Goal: Task Accomplishment & Management: Manage account settings

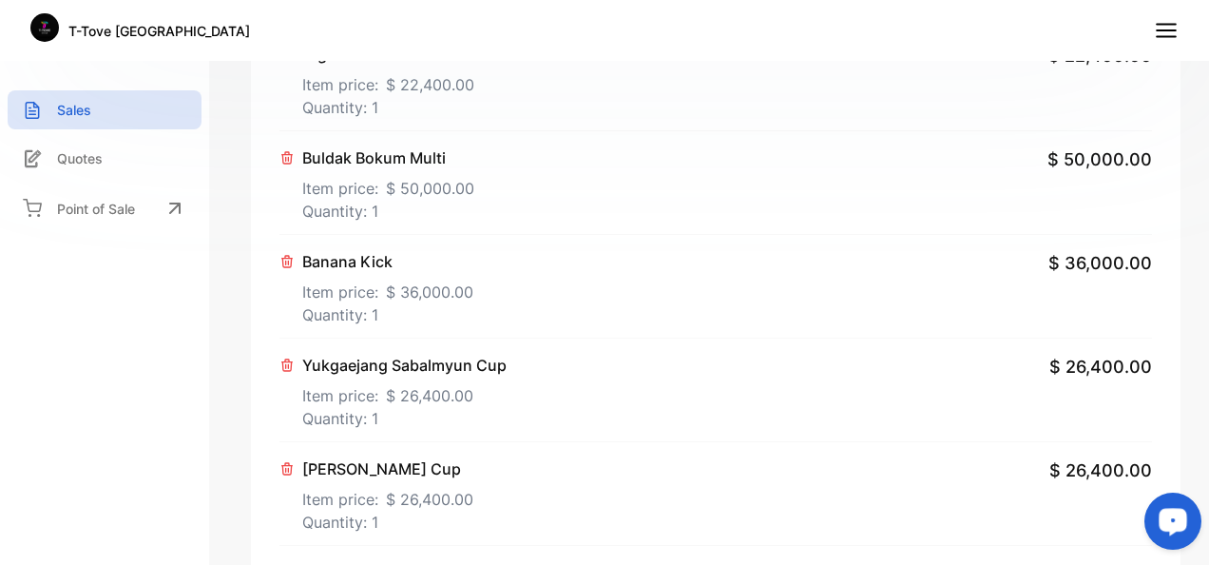
scroll to position [1787, 0]
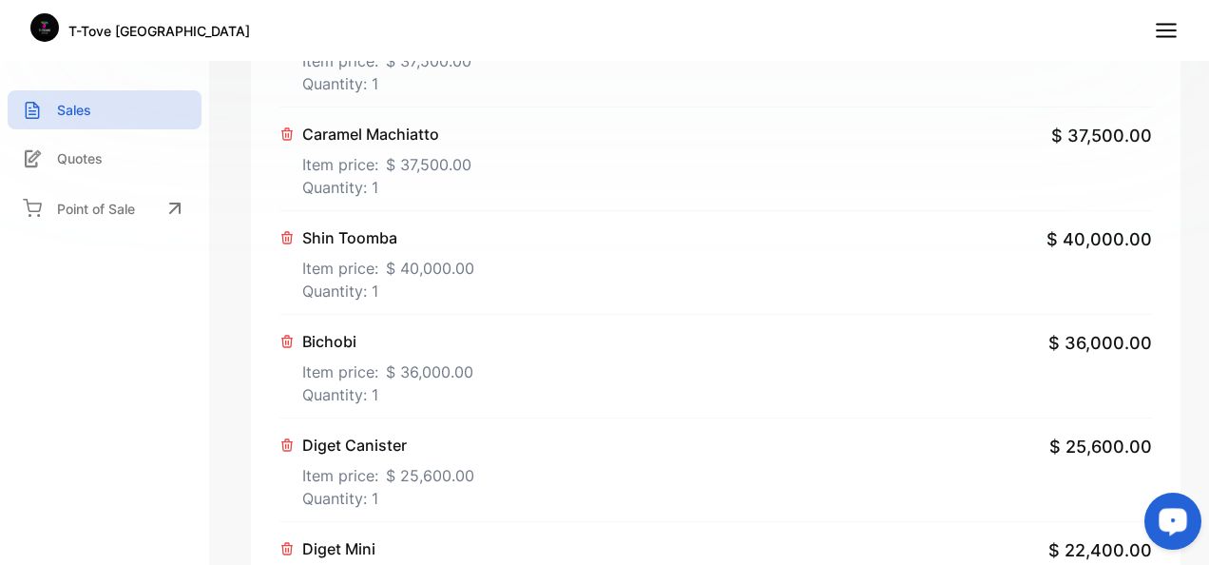
click at [855, 262] on div "Shin Toomba Item price: $ 40,000.00 Quantity: 1 $ 40,000.00" at bounding box center [715, 263] width 873 height 104
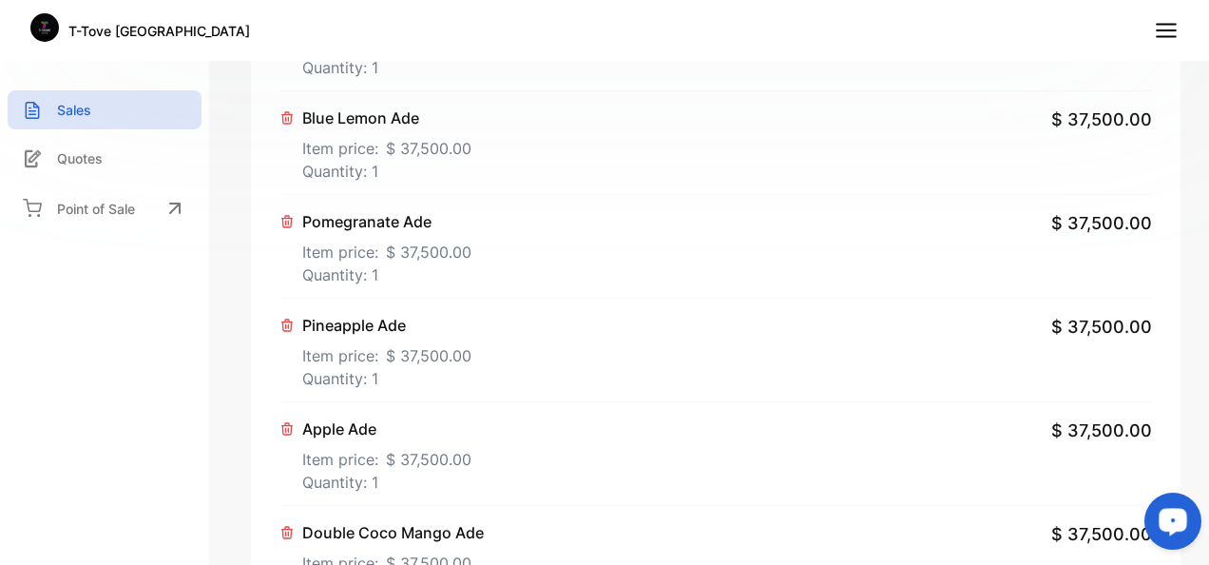
scroll to position [0, 0]
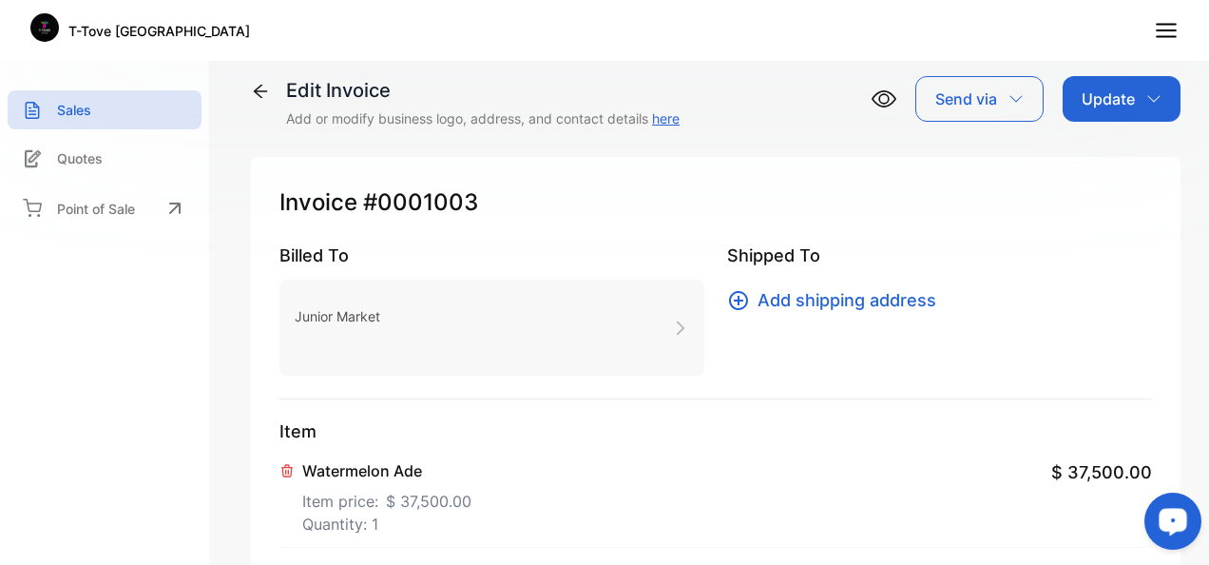
click at [1156, 30] on icon at bounding box center [1166, 30] width 25 height 25
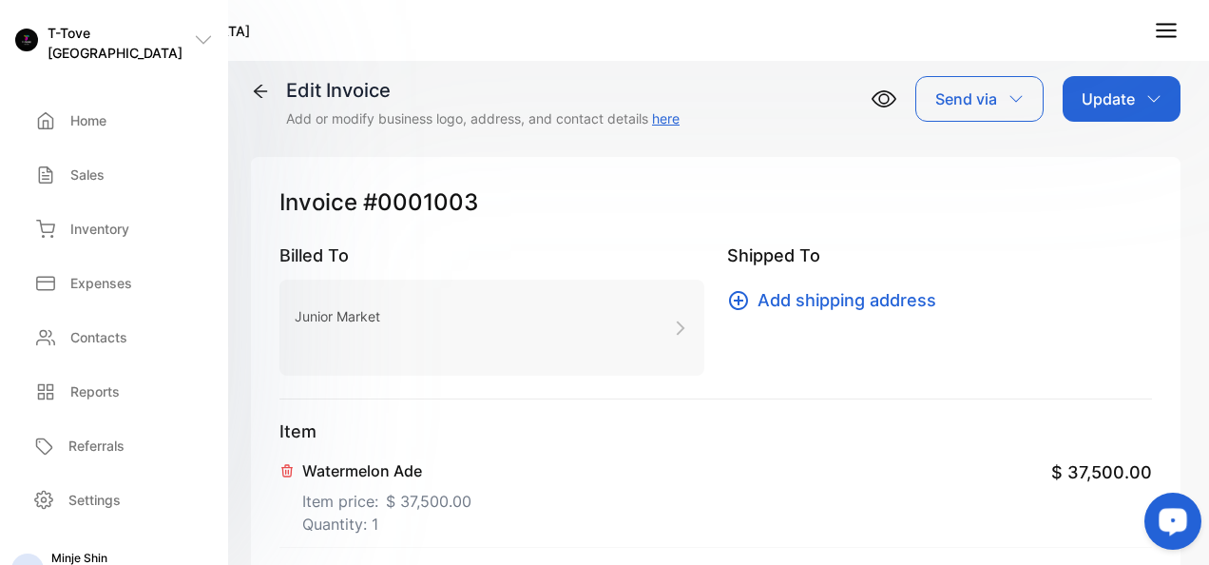
click at [1168, 30] on line at bounding box center [1166, 30] width 19 height 0
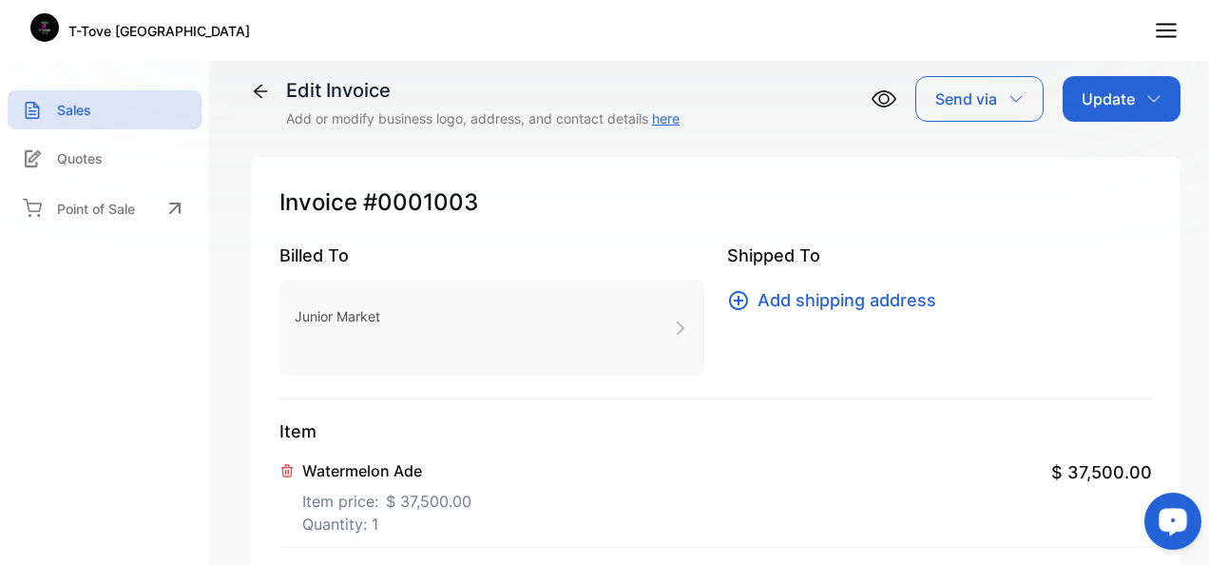
click at [1156, 38] on icon at bounding box center [1166, 30] width 25 height 25
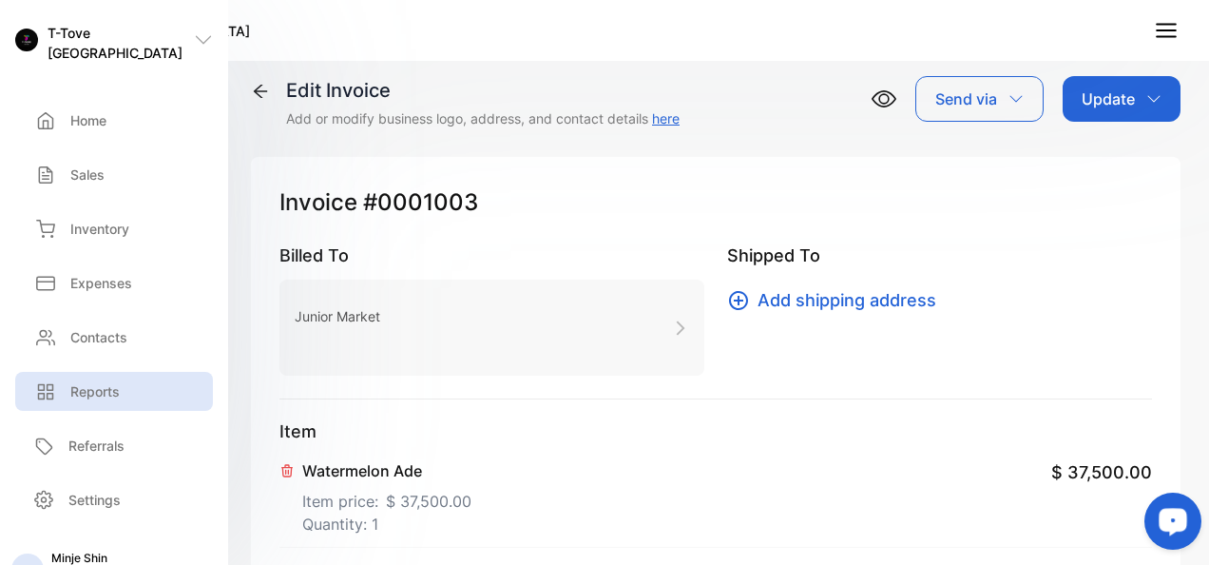
click at [82, 399] on div "Reports" at bounding box center [114, 391] width 198 height 39
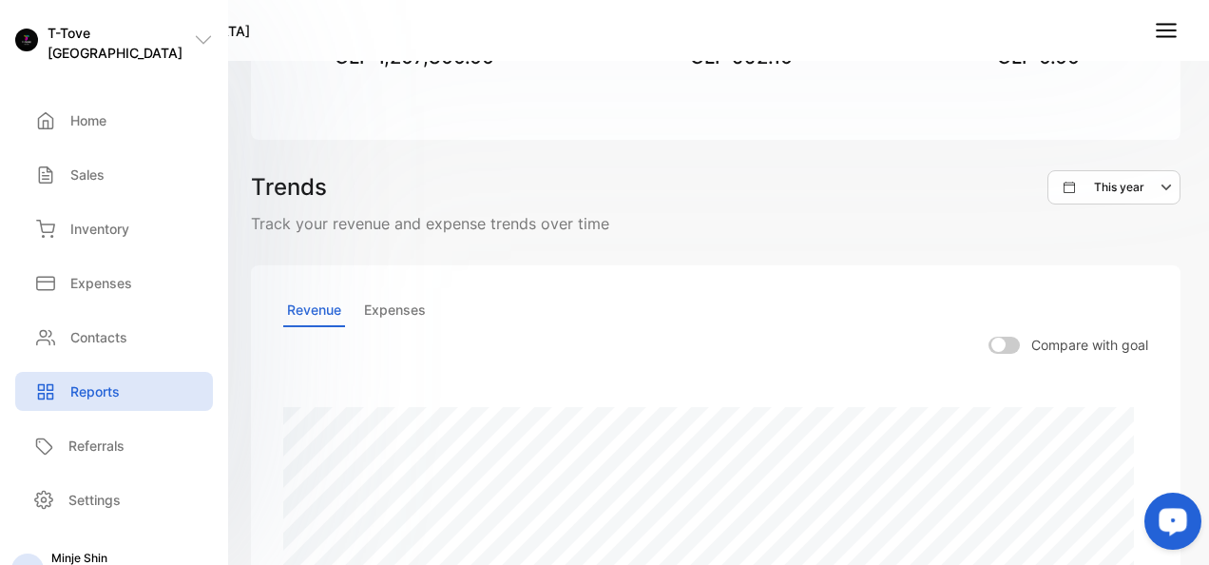
scroll to position [570, 0]
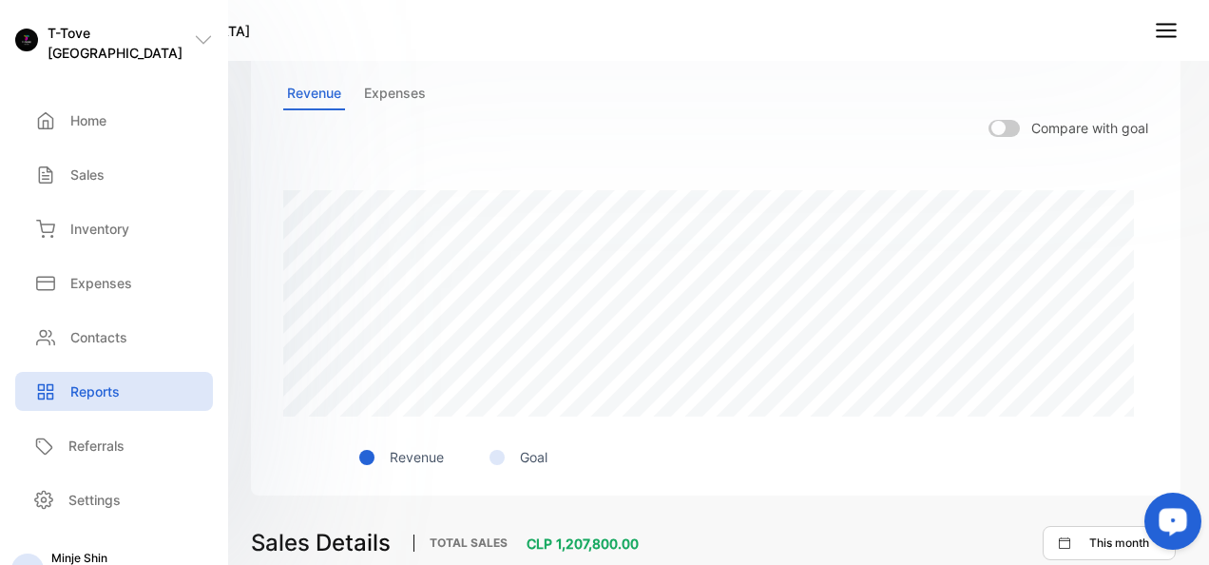
click at [431, 89] on div "Revenue Expenses" at bounding box center [715, 93] width 865 height 33
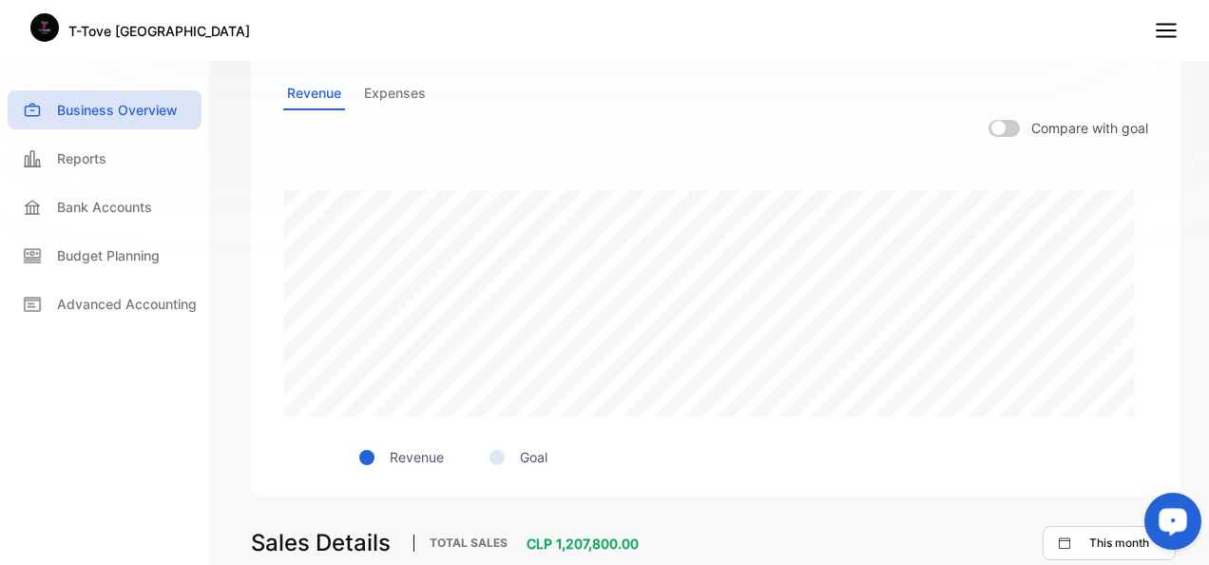
click at [412, 91] on p "Expenses" at bounding box center [394, 93] width 69 height 33
click at [293, 101] on p "Revenue" at bounding box center [314, 93] width 62 height 33
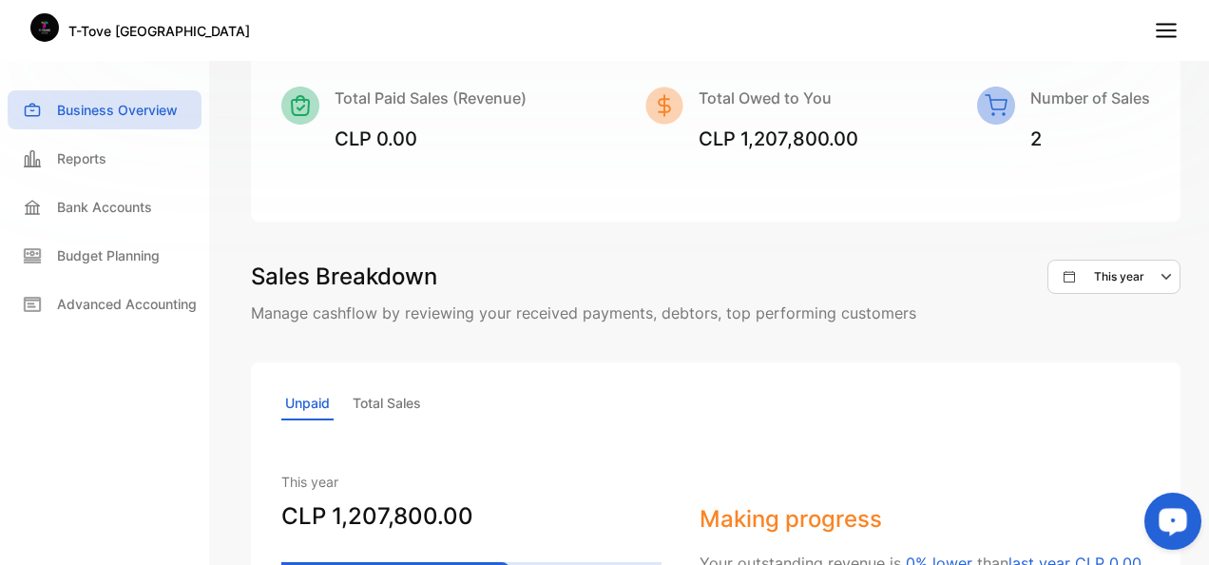
scroll to position [1128, 0]
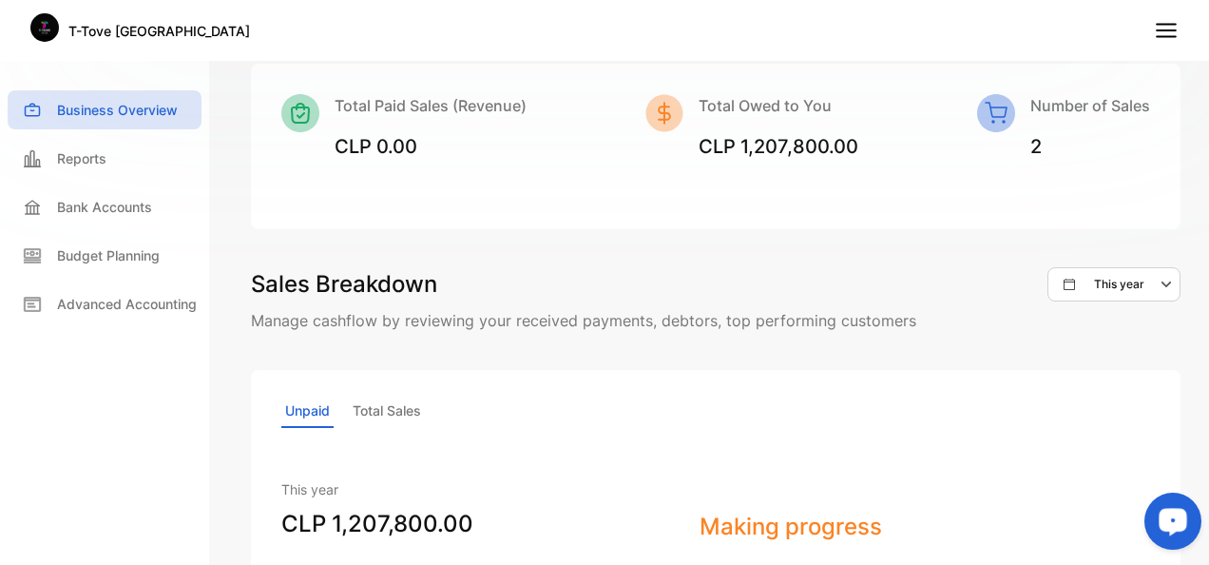
click at [1186, 367] on div "Hi Minje Here’s how your business performed so far. This month , You made CLP 1…" at bounding box center [715, 282] width 987 height 565
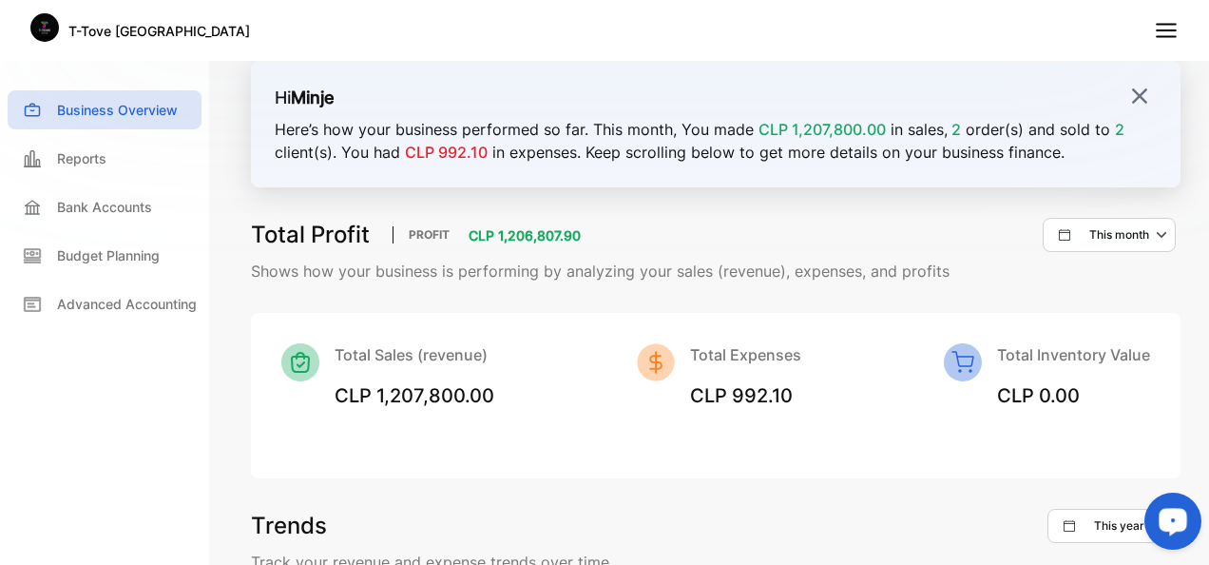
scroll to position [0, 0]
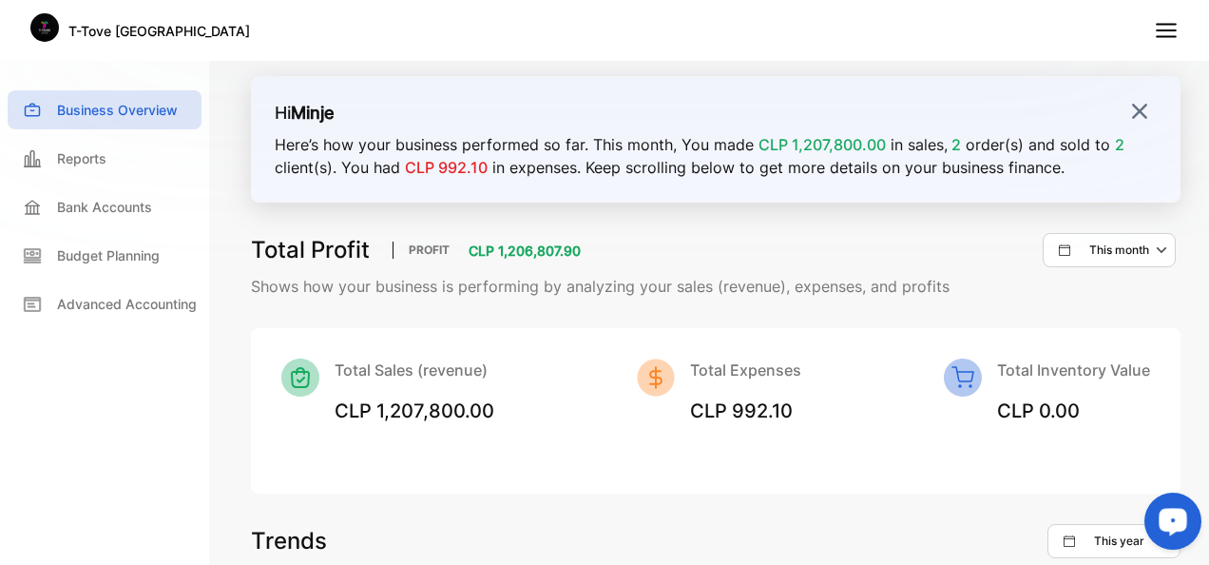
click at [748, 406] on span "CLP 992.10" at bounding box center [741, 410] width 103 height 23
click at [610, 363] on div "Total Sales (revenue) CLP 1,207,800.00 Total Expenses CLP 992.10 Total Inventor…" at bounding box center [715, 391] width 869 height 67
drag, startPoint x: 610, startPoint y: 132, endPoint x: 640, endPoint y: 137, distance: 29.9
click at [611, 133] on p "Here’s how your business performed so far. This month , You made CLP 1,207,800.…" at bounding box center [716, 156] width 882 height 46
click at [118, 167] on div "Reports" at bounding box center [105, 158] width 194 height 39
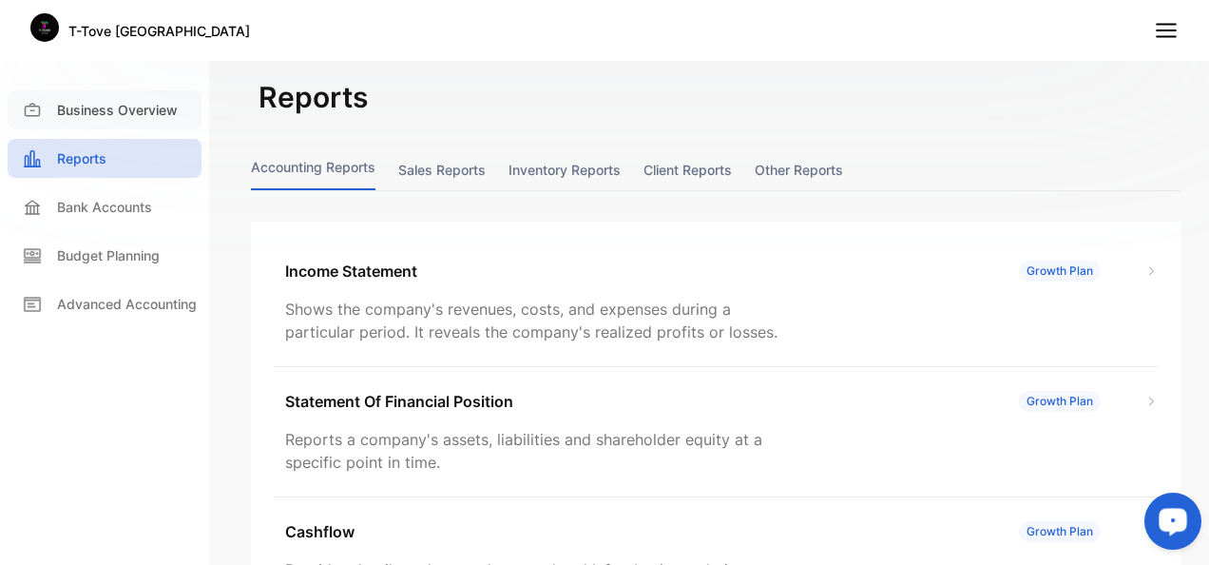
click at [137, 114] on p "Business Overview" at bounding box center [117, 110] width 121 height 20
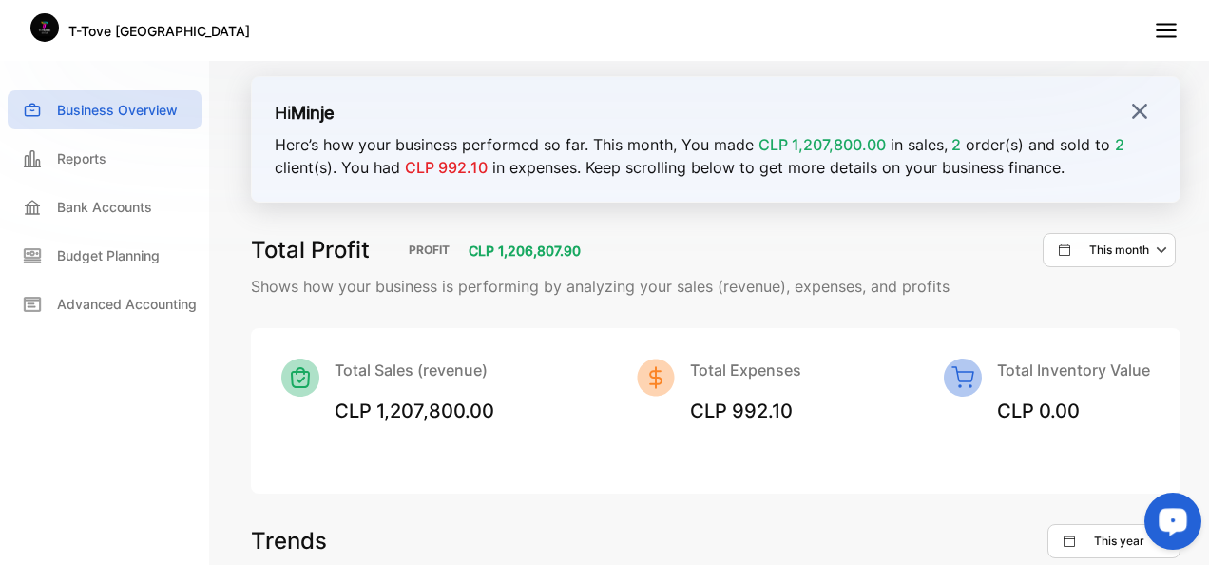
click at [1156, 23] on icon at bounding box center [1166, 30] width 25 height 25
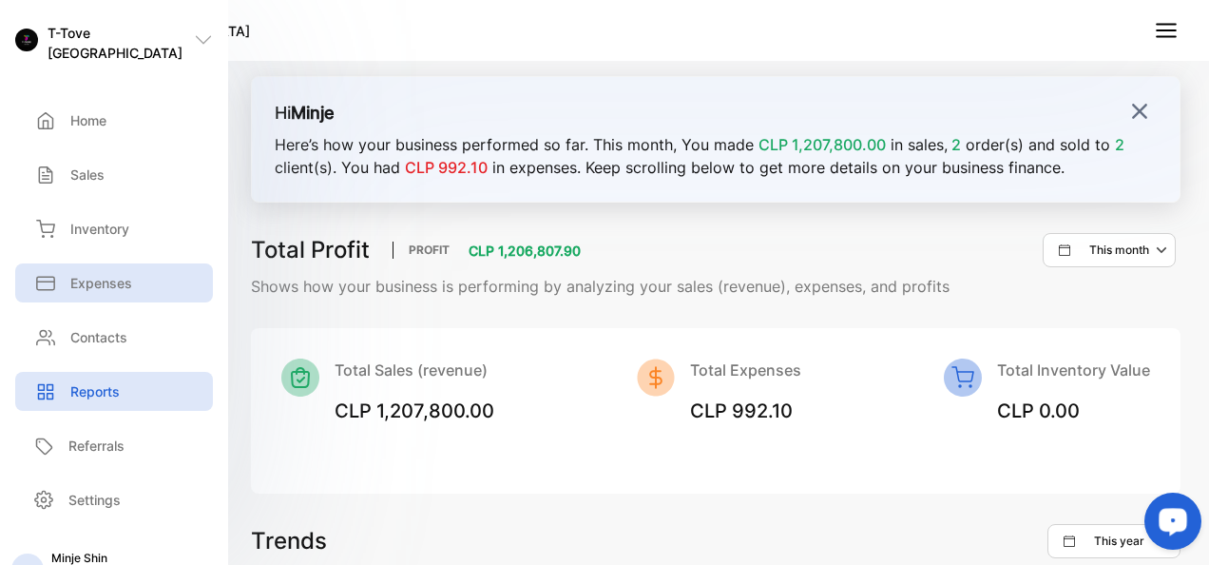
click at [106, 273] on p "Expenses" at bounding box center [101, 283] width 62 height 20
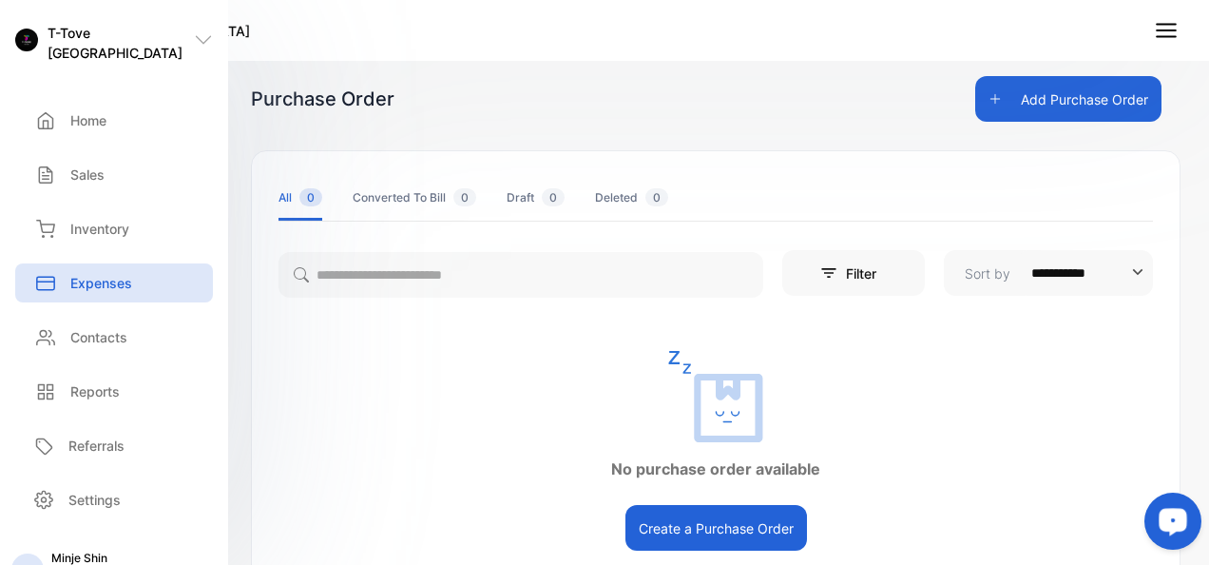
click at [1089, 101] on button "Add Purchase Order" at bounding box center [1068, 99] width 186 height 46
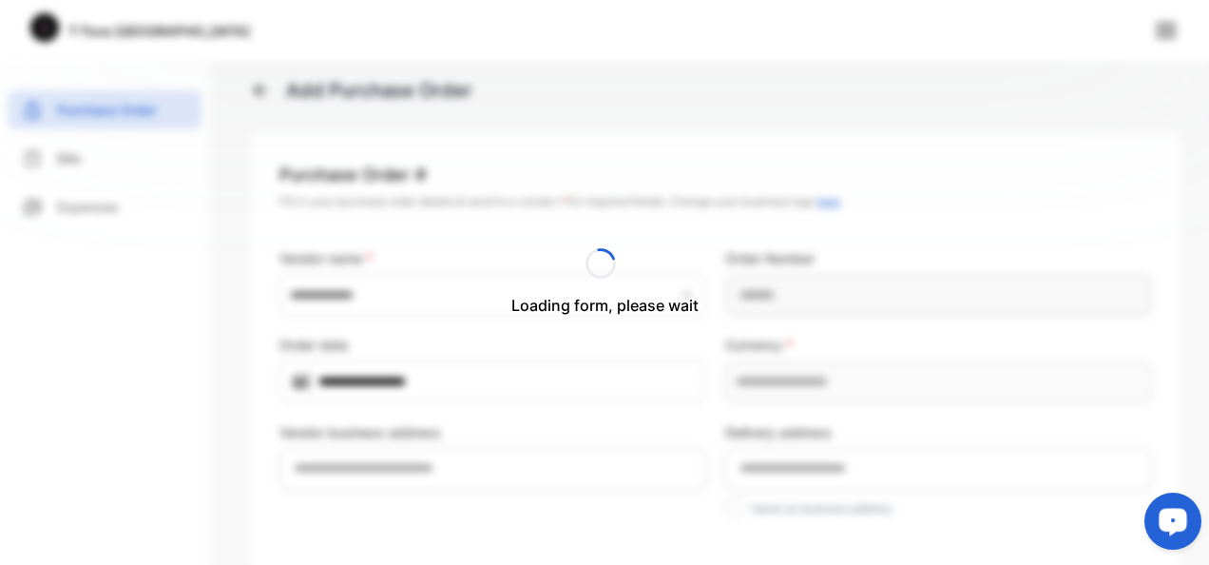
type Number-inputPurchaseOrderNumber "**********"
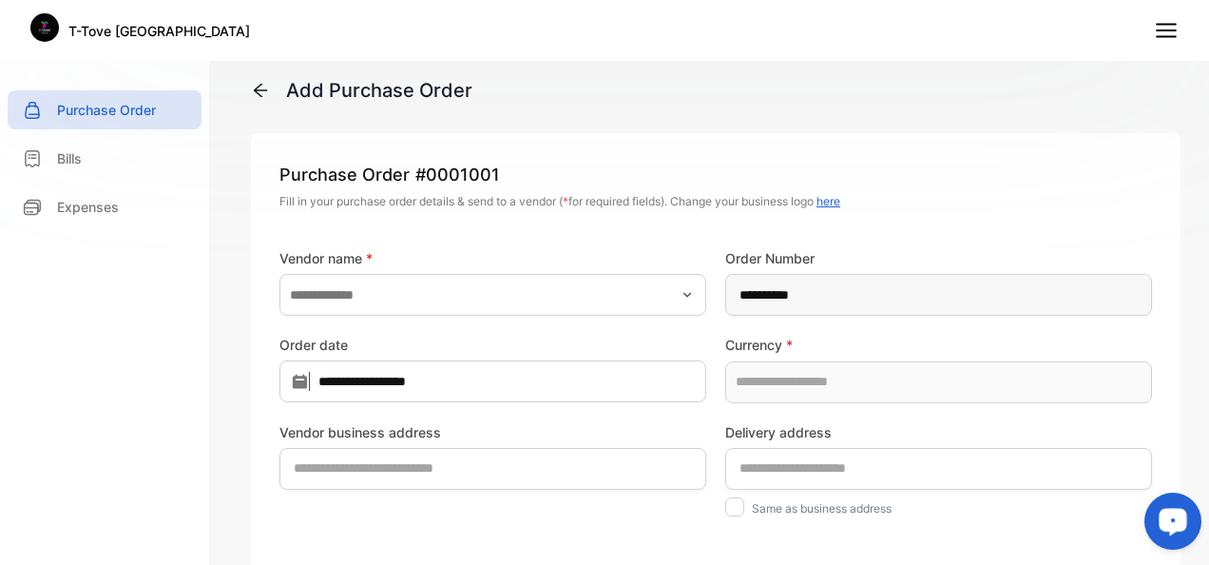
type input "**********"
click at [89, 149] on div "Bills" at bounding box center [105, 158] width 194 height 39
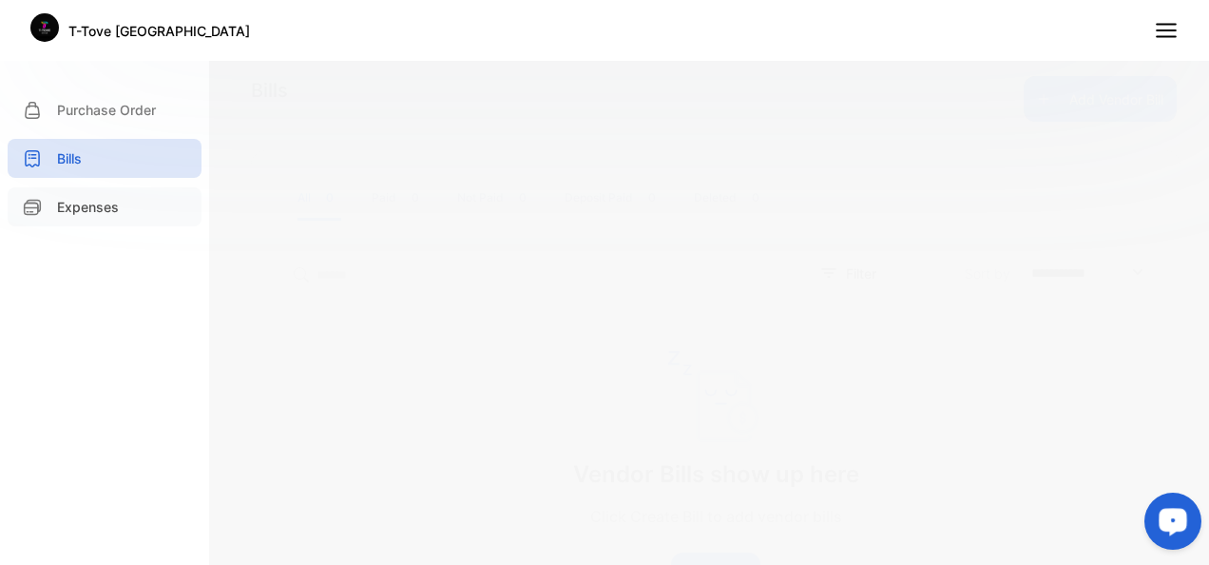
click at [101, 200] on p "Expenses" at bounding box center [88, 207] width 62 height 20
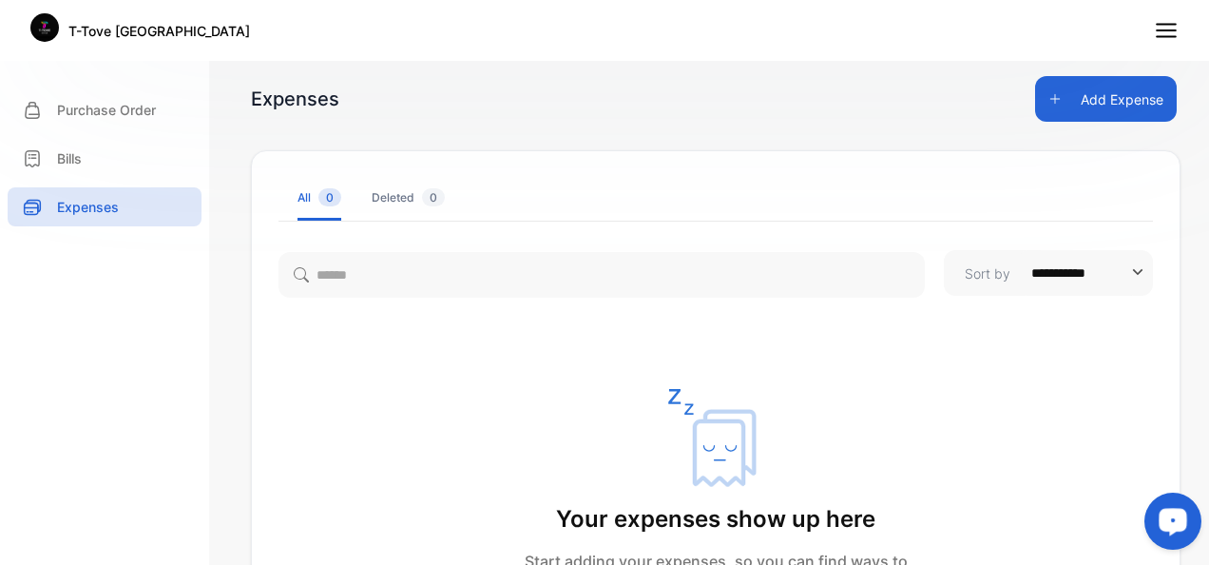
click at [1158, 37] on line at bounding box center [1166, 37] width 19 height 0
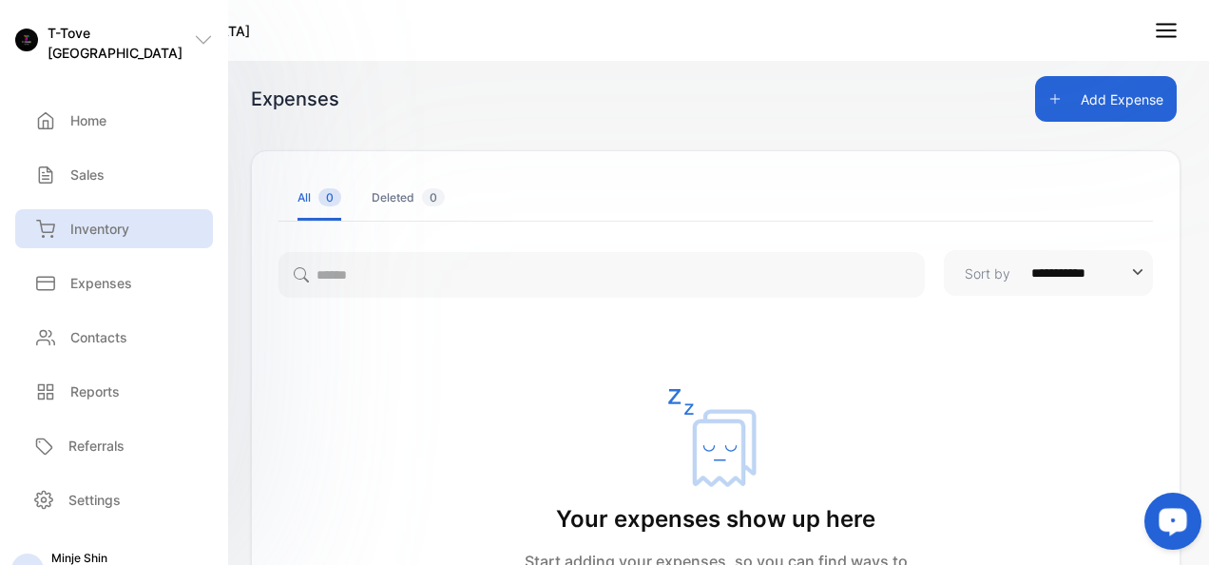
click at [99, 230] on p "Inventory" at bounding box center [99, 229] width 59 height 20
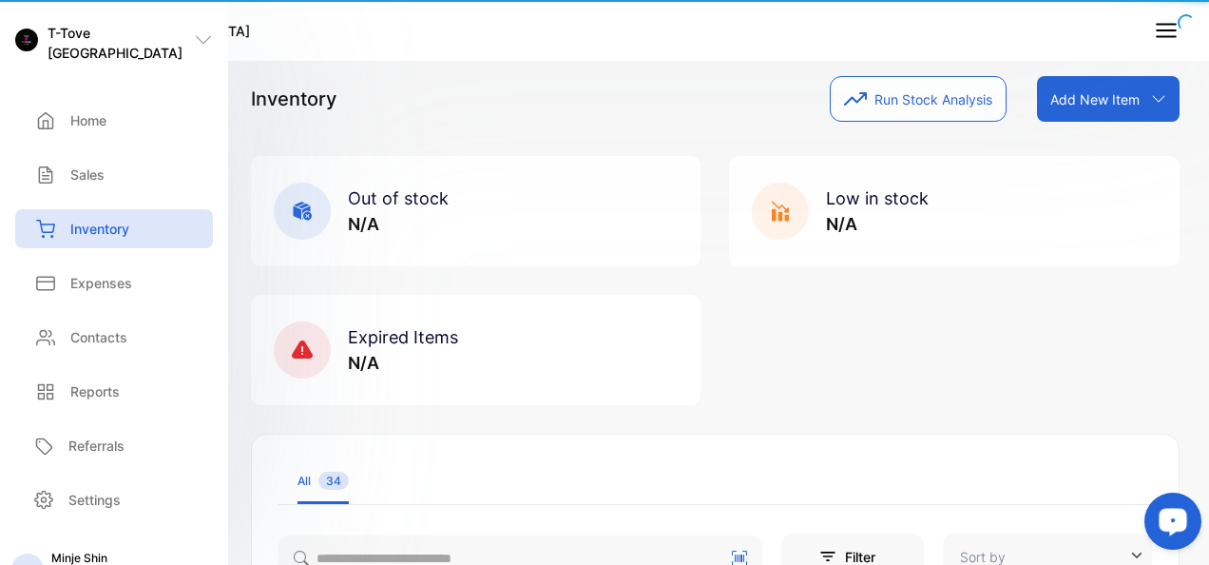
type input "**********"
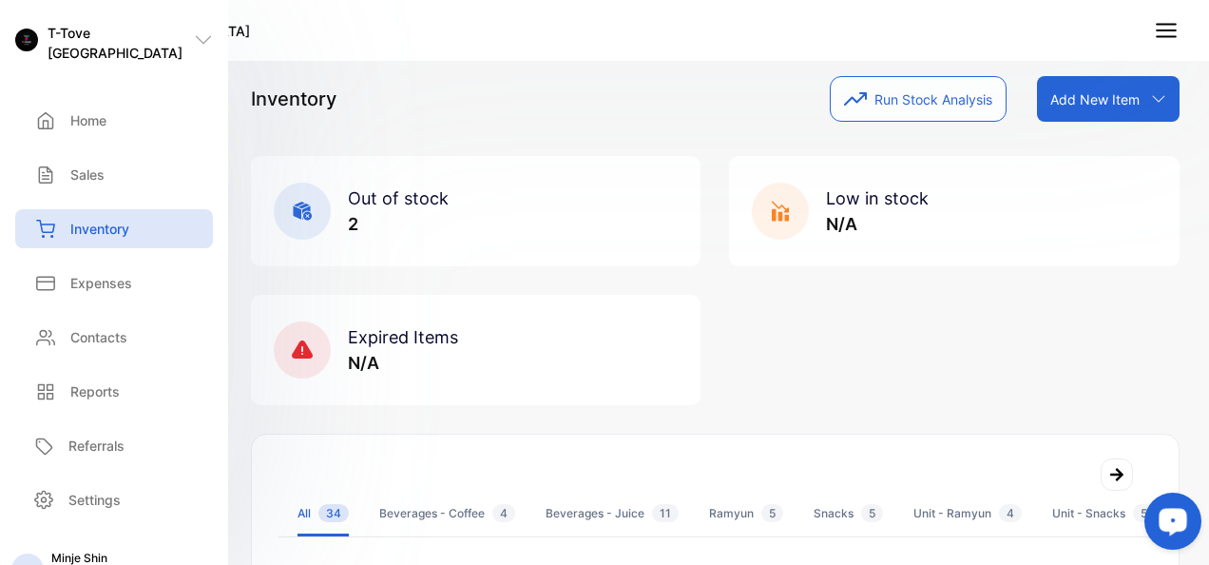
click at [352, 209] on div "Out of stock 2" at bounding box center [398, 210] width 101 height 51
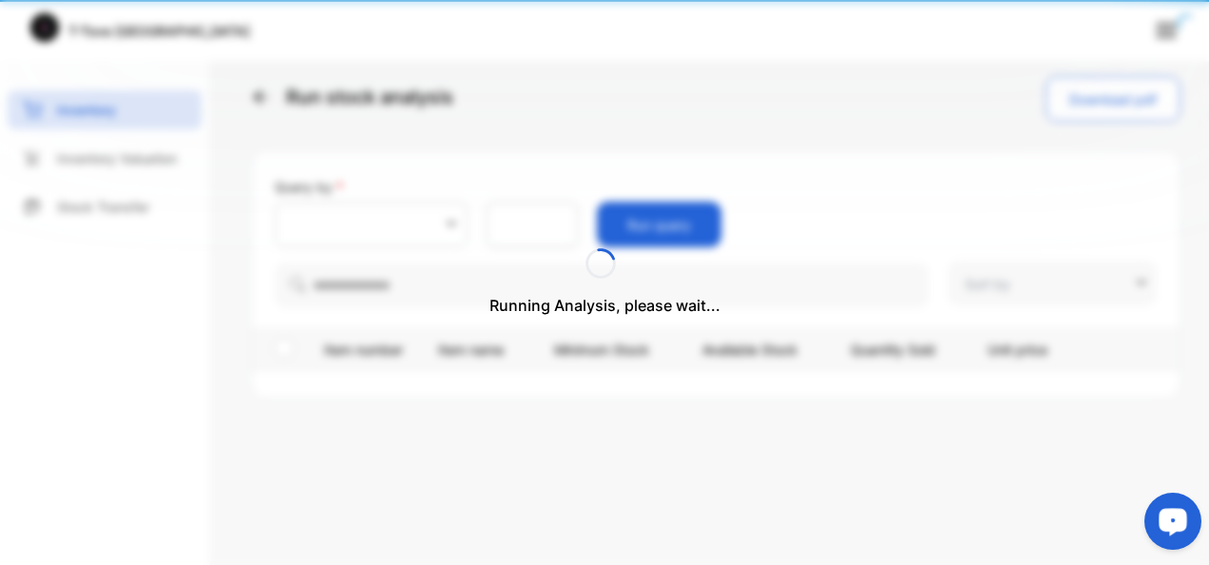
type input "**********"
